Goal: Check status: Check status

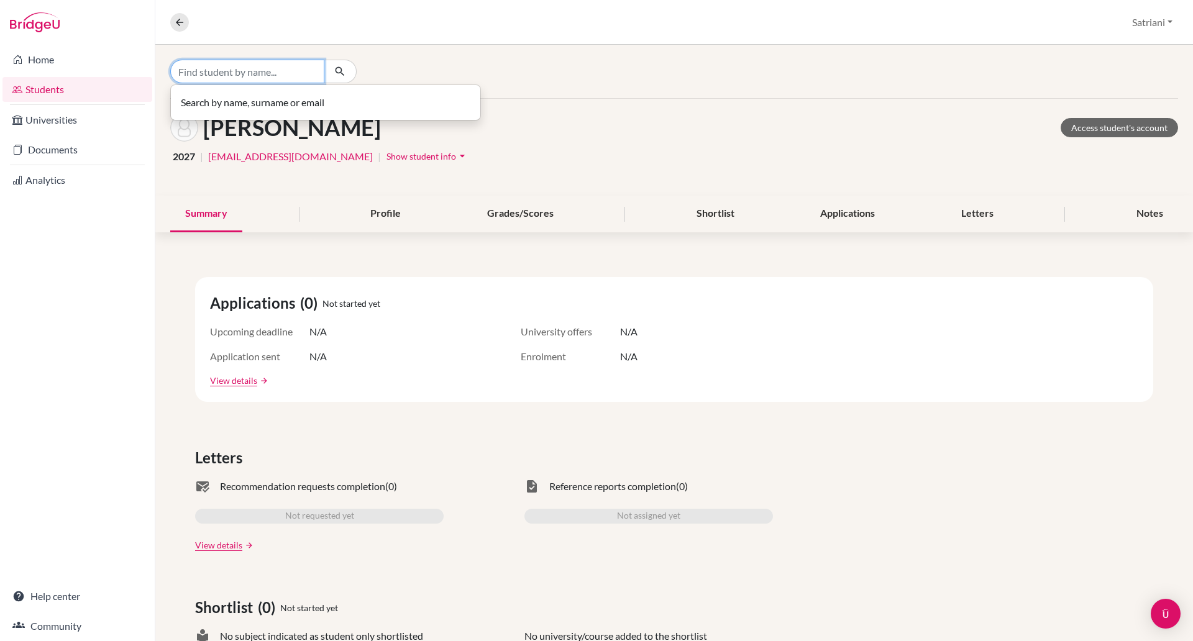
click at [236, 81] on input "Find student by name..." at bounding box center [247, 72] width 154 height 24
type input "ave"
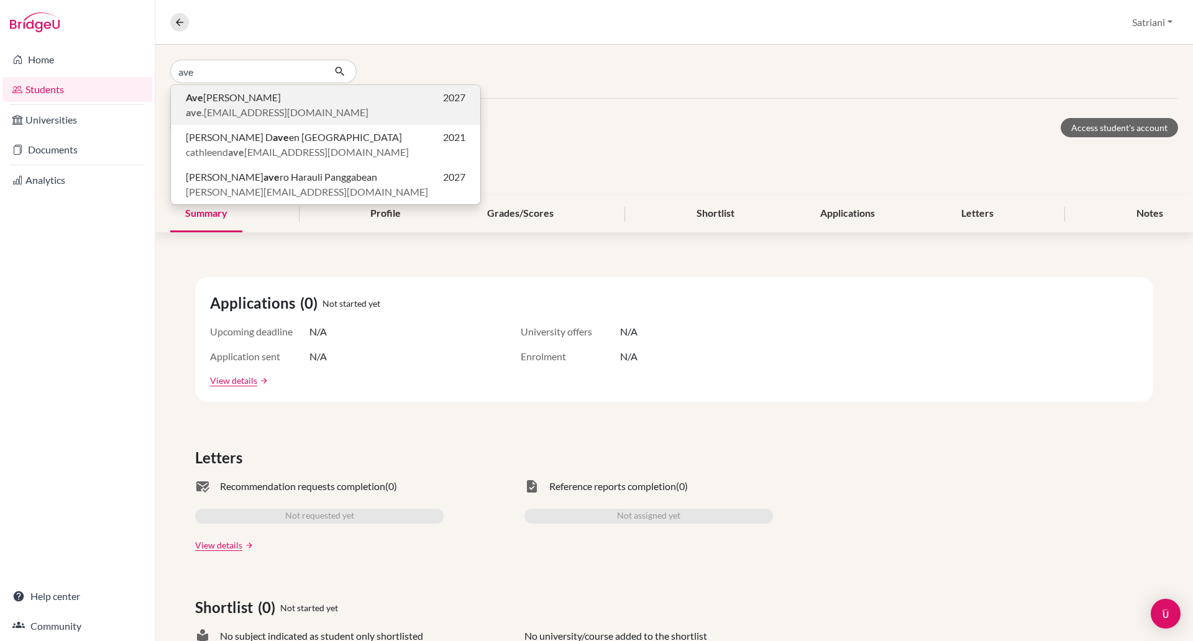
click at [307, 101] on p "Ave [PERSON_NAME] 2027" at bounding box center [325, 97] width 279 height 15
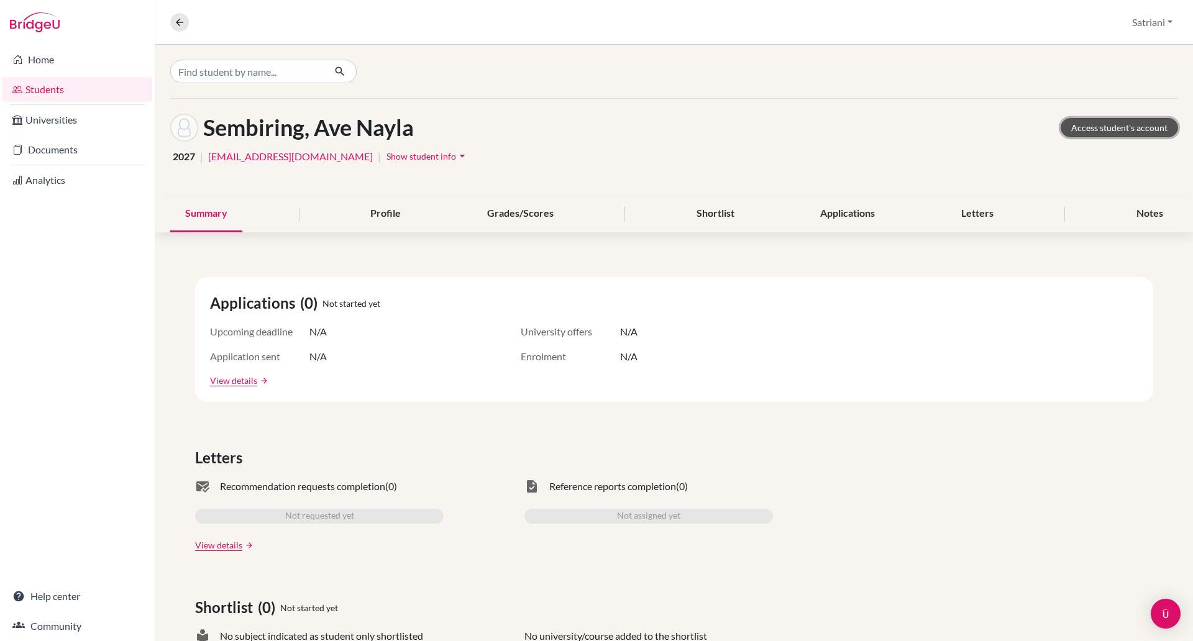
click at [1095, 124] on link "Access student's account" at bounding box center [1118, 127] width 117 height 19
